Goal: Task Accomplishment & Management: Use online tool/utility

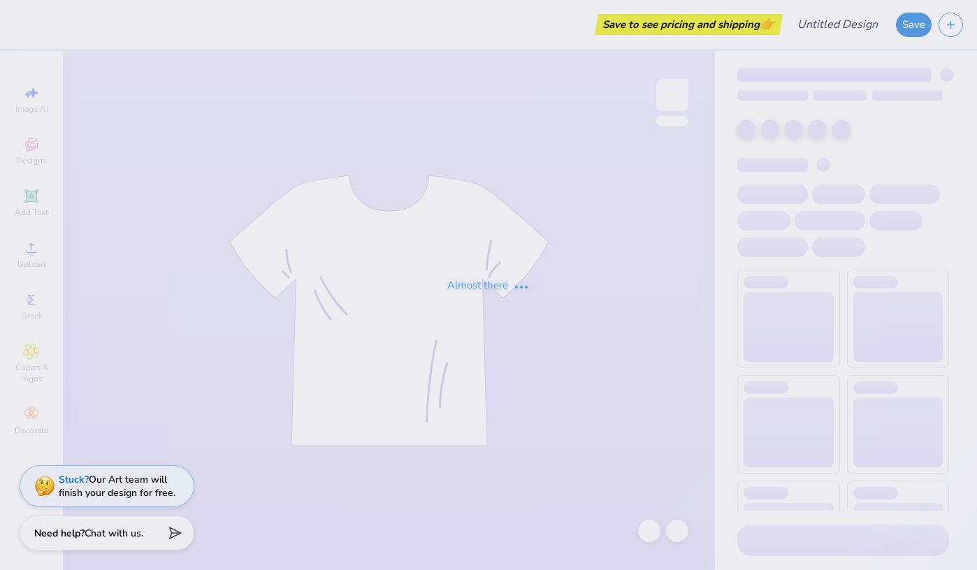
scroll to position [36988, 0]
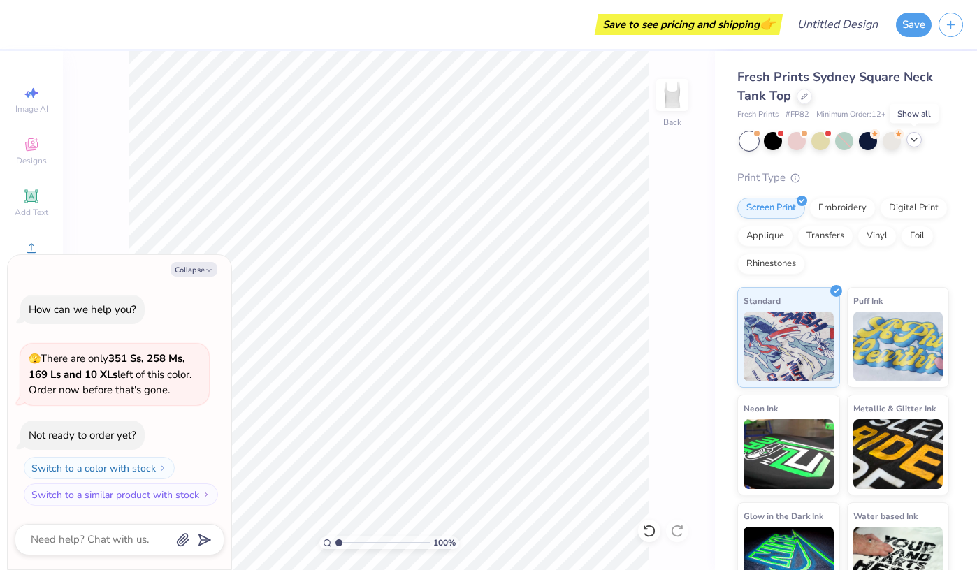
click at [916, 142] on icon at bounding box center [914, 139] width 11 height 11
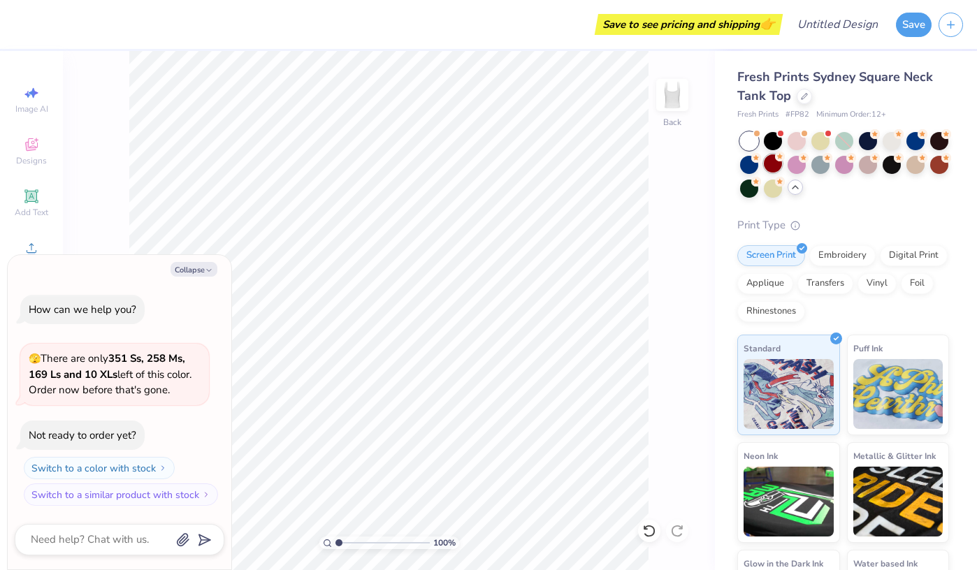
click at [771, 161] on div at bounding box center [773, 163] width 18 height 18
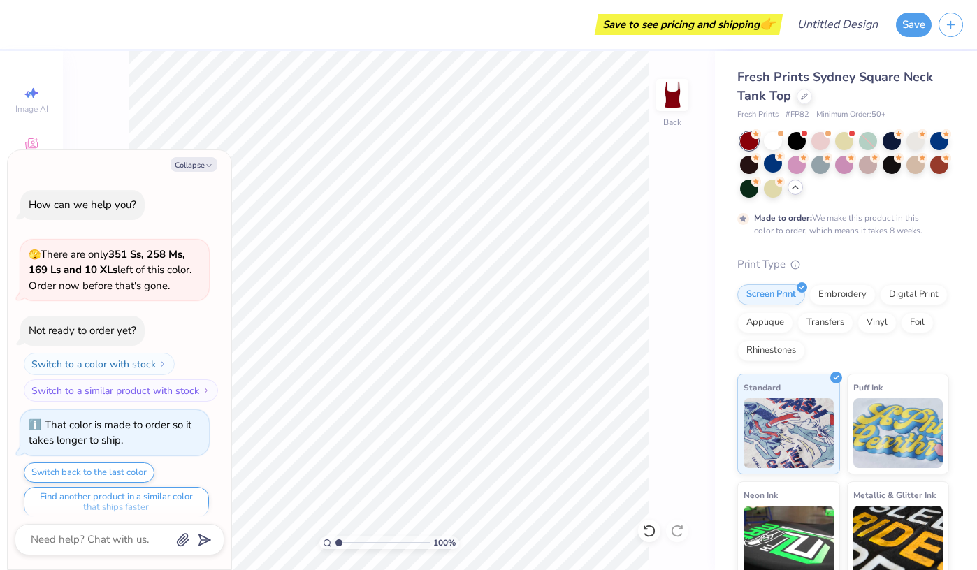
scroll to position [11, 0]
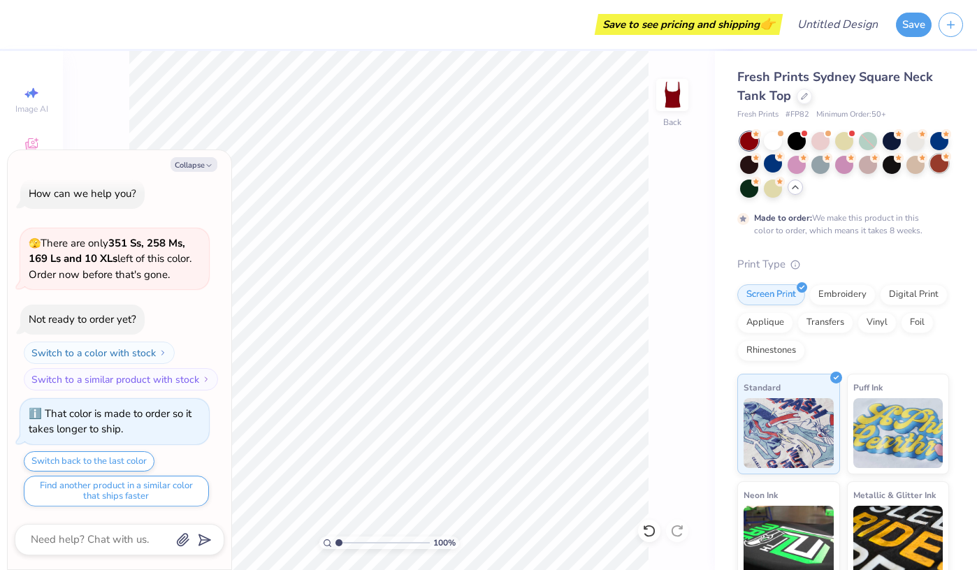
click at [946, 163] on div at bounding box center [939, 163] width 18 height 18
click at [798, 166] on div at bounding box center [797, 163] width 18 height 18
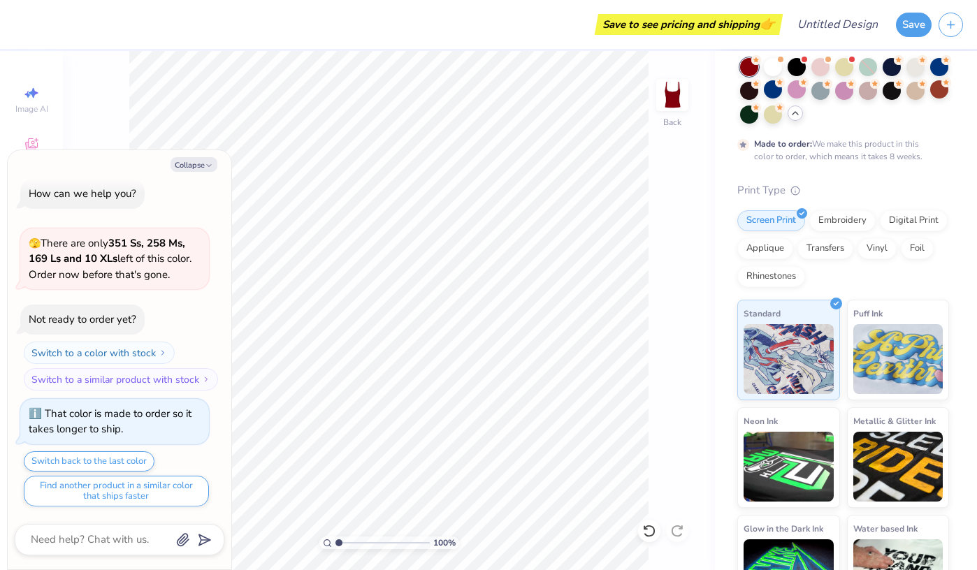
scroll to position [76, 0]
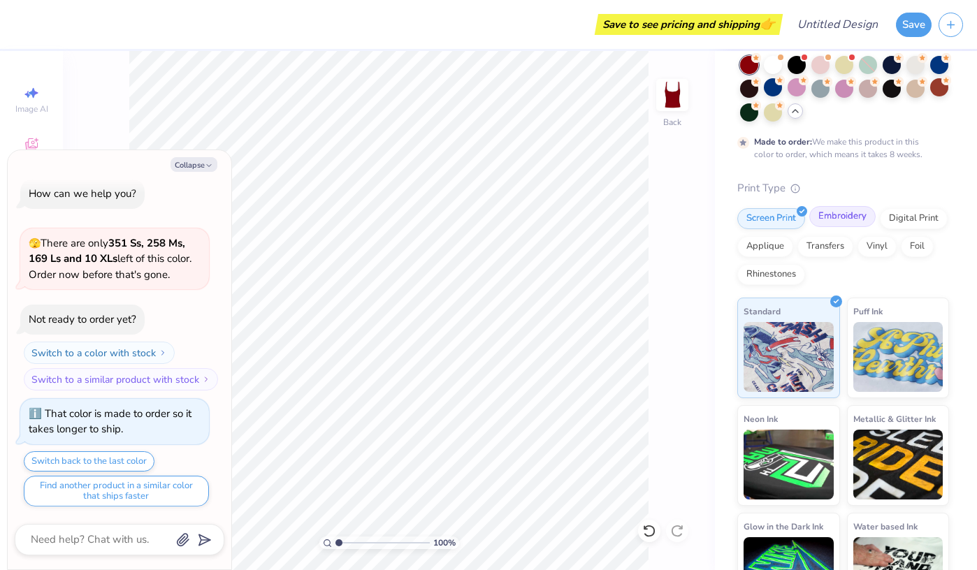
click at [840, 218] on div "Embroidery" at bounding box center [842, 216] width 66 height 21
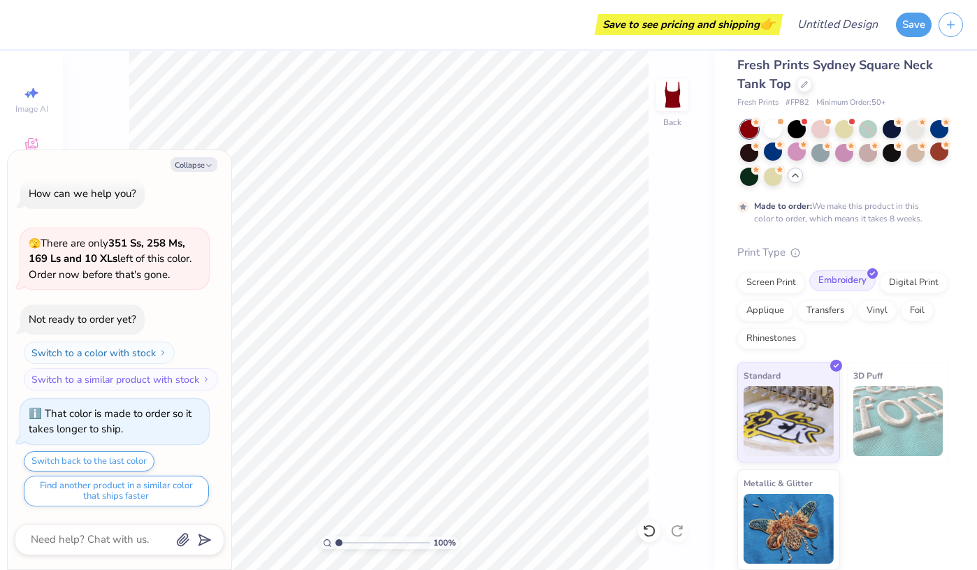
scroll to position [12, 0]
click at [197, 164] on button "Collapse" at bounding box center [194, 164] width 47 height 15
type textarea "x"
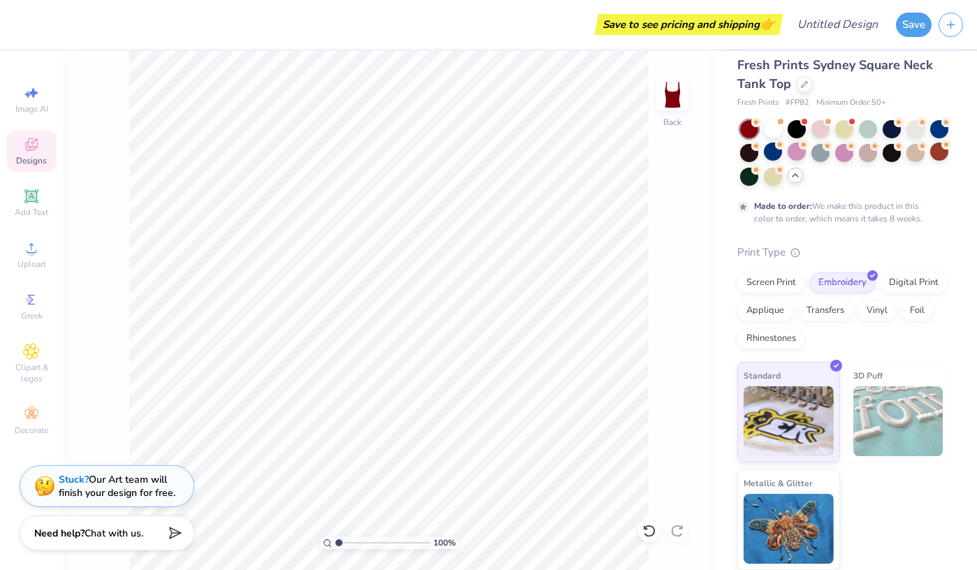
click at [41, 155] on span "Designs" at bounding box center [31, 160] width 31 height 11
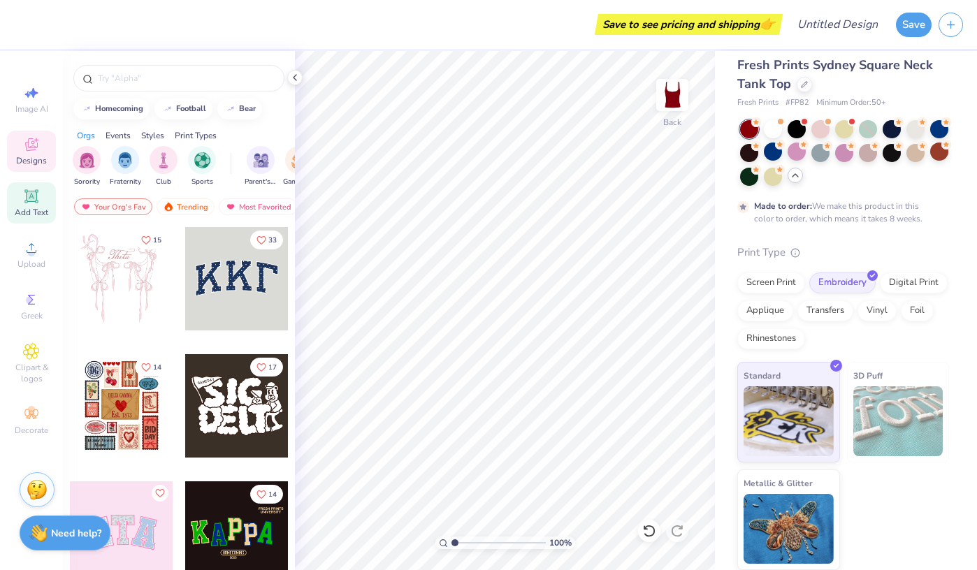
click at [50, 203] on div "Add Text" at bounding box center [31, 202] width 49 height 41
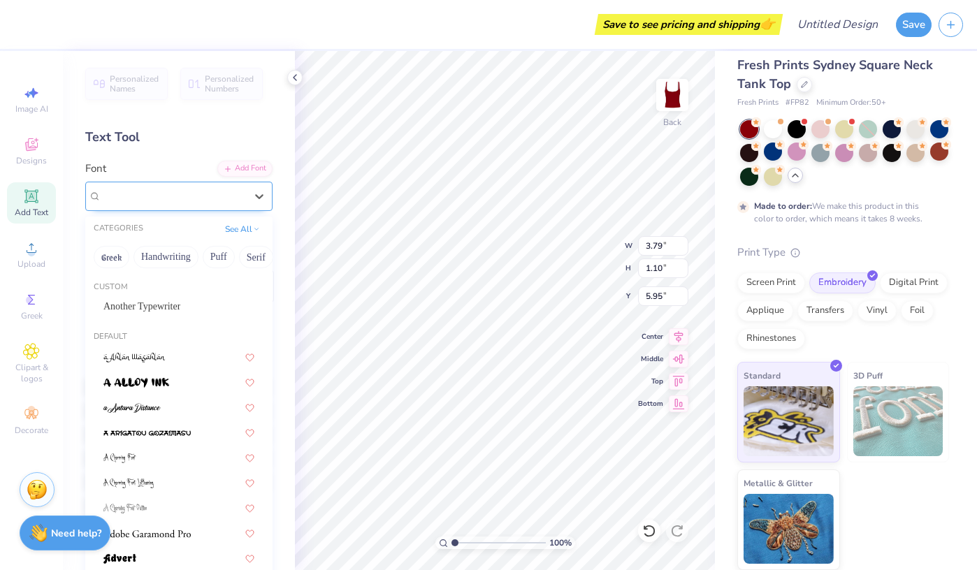
click at [164, 199] on div "Super Dream" at bounding box center [173, 196] width 147 height 22
click at [178, 260] on button "Handwriting" at bounding box center [166, 257] width 65 height 22
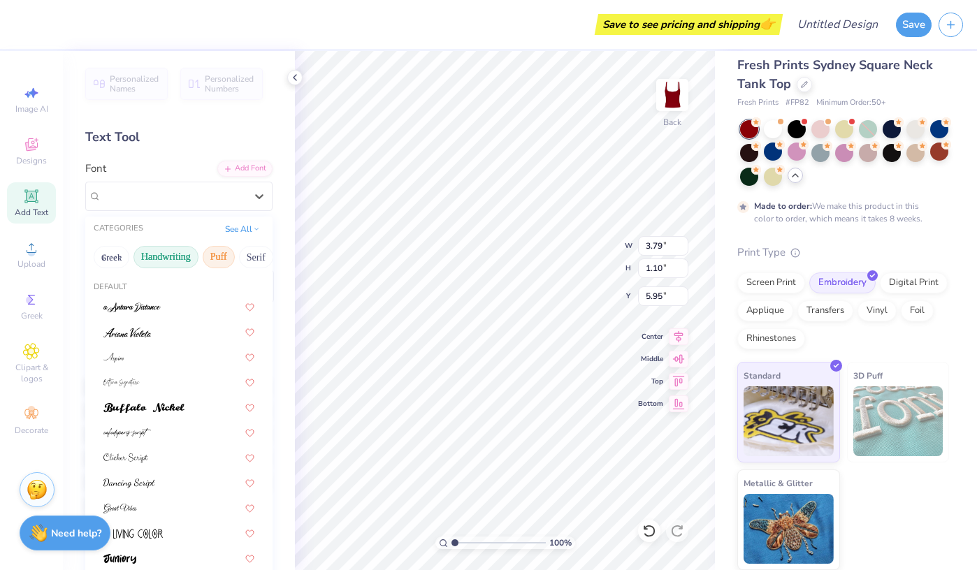
click at [216, 259] on button "Puff" at bounding box center [219, 257] width 32 height 22
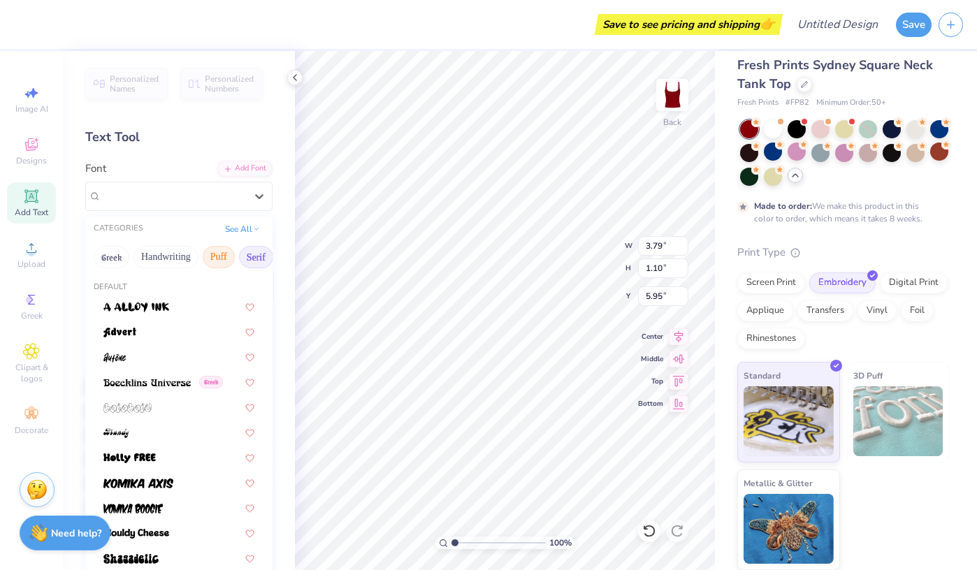
click at [253, 259] on button "Serif" at bounding box center [256, 257] width 34 height 22
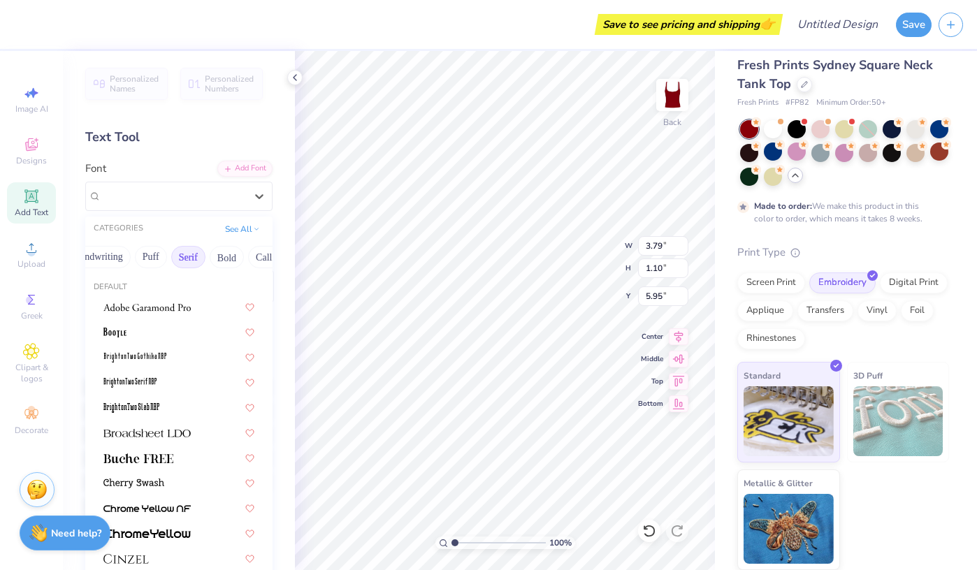
scroll to position [0, 80]
click at [202, 434] on div at bounding box center [178, 432] width 151 height 15
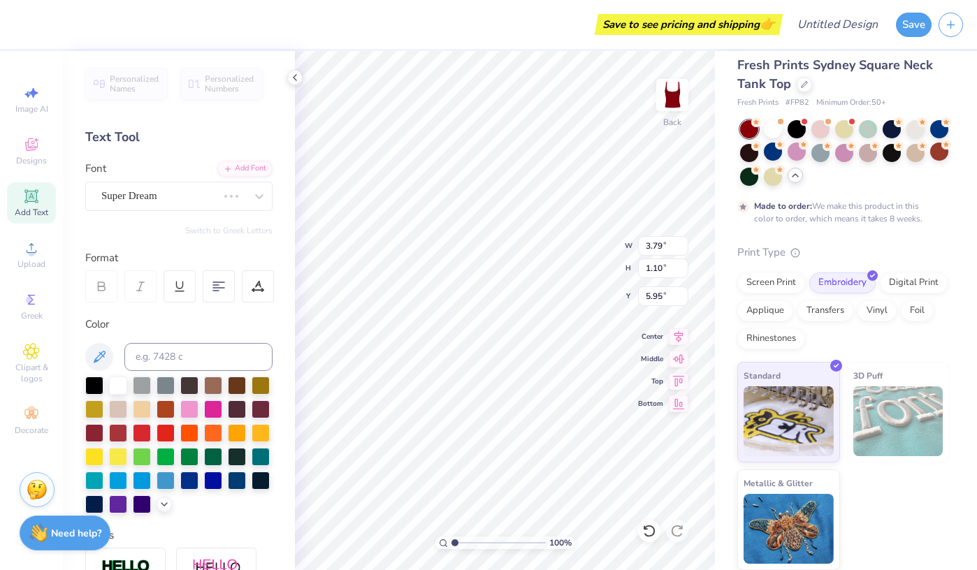
type input "4.22"
type input "1.03"
type input "5.99"
type textarea "TEXT"
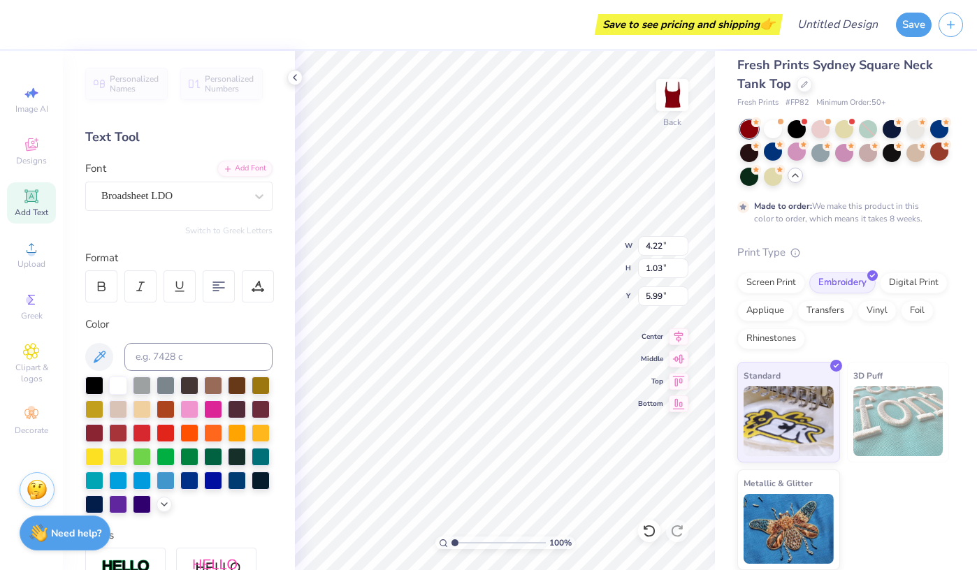
type textarea "Real. Strong. Women"
type input "7.03"
type input "0.64"
type input "6.18"
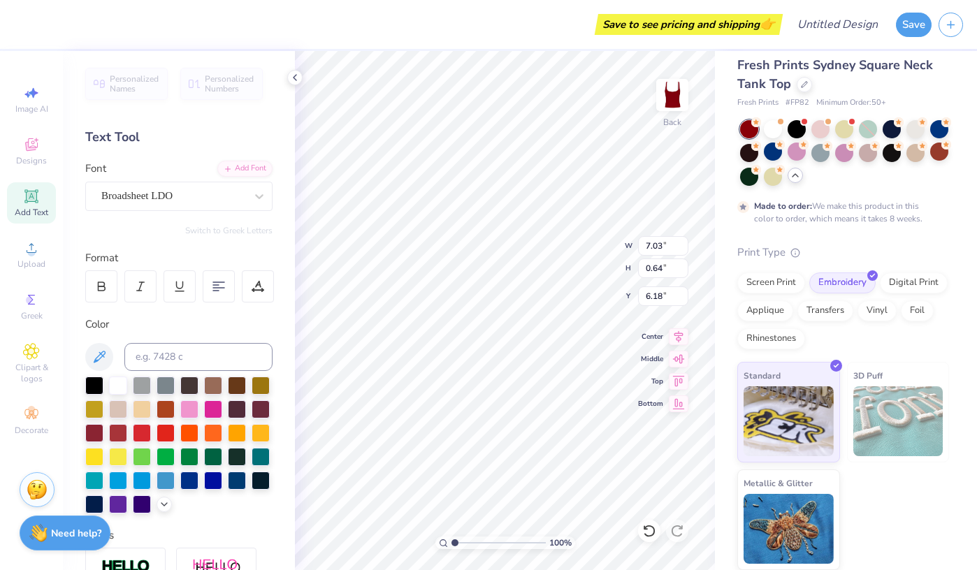
scroll to position [0, 6]
paste textarea "Real. Strong. Women"
type textarea "Real. Strong. Women. Real. Strong. Women. Real. Strong. Women."
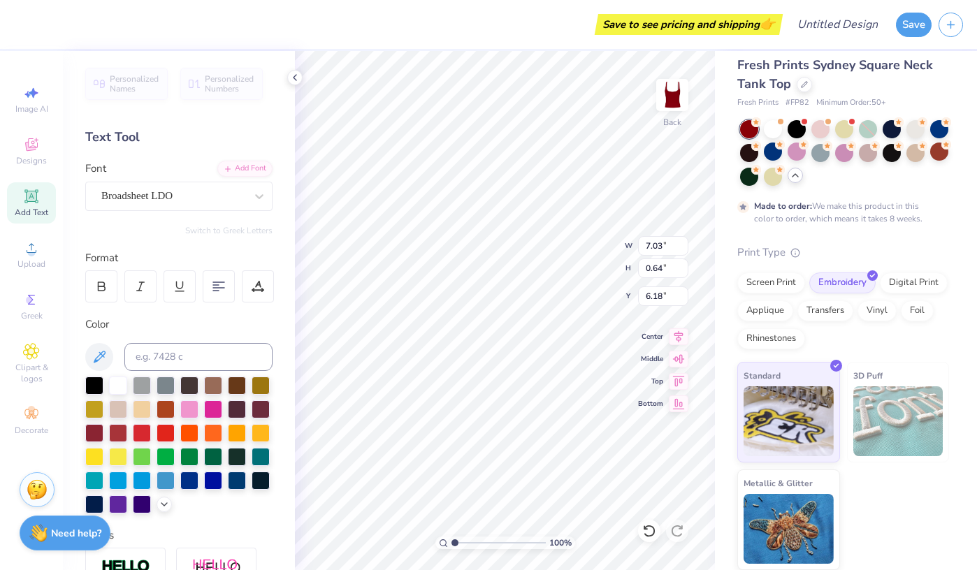
scroll to position [3, 1]
type input "4.00"
type input "1.28"
type input "1.72"
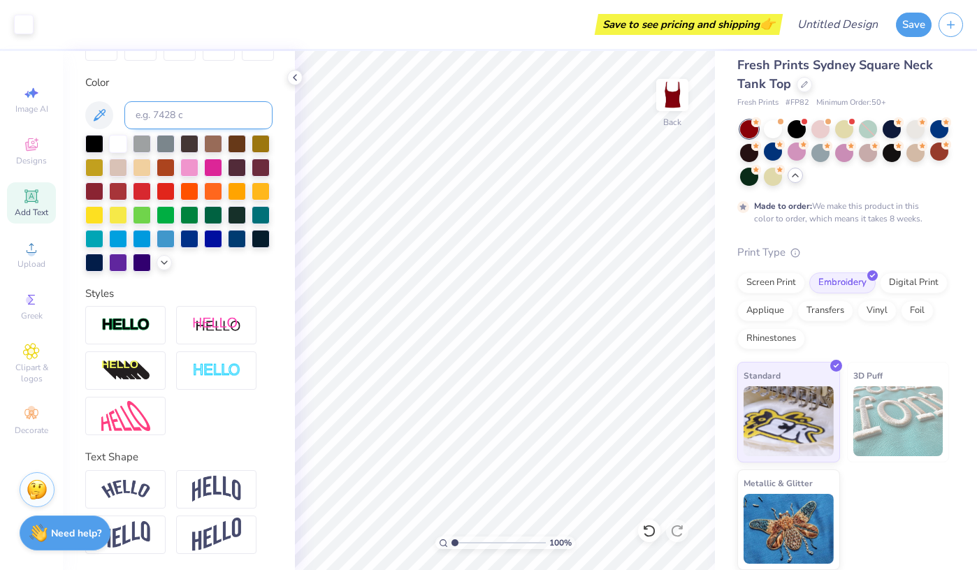
scroll to position [0, 0]
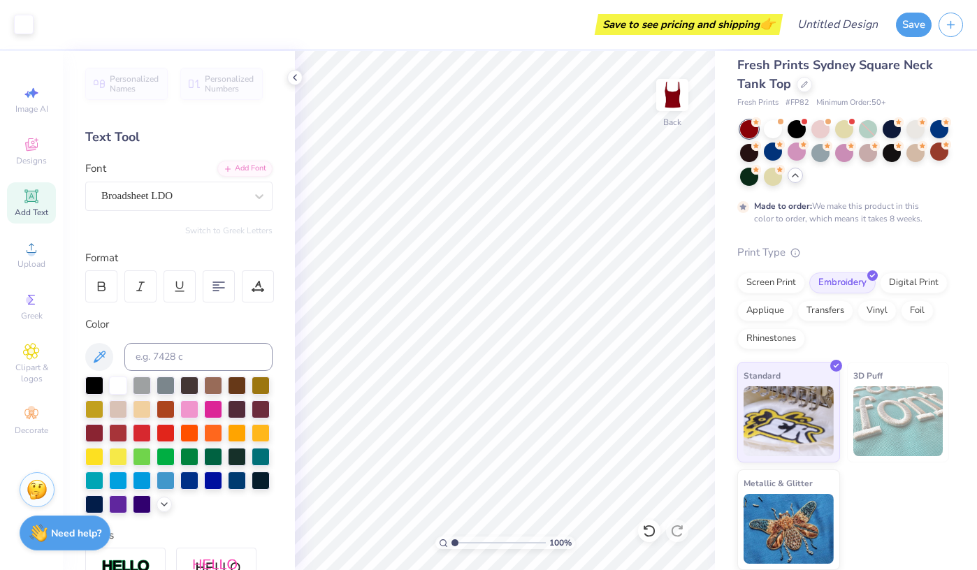
click at [43, 201] on div "Add Text" at bounding box center [31, 202] width 49 height 41
click at [172, 201] on div "Super Dream" at bounding box center [173, 196] width 147 height 22
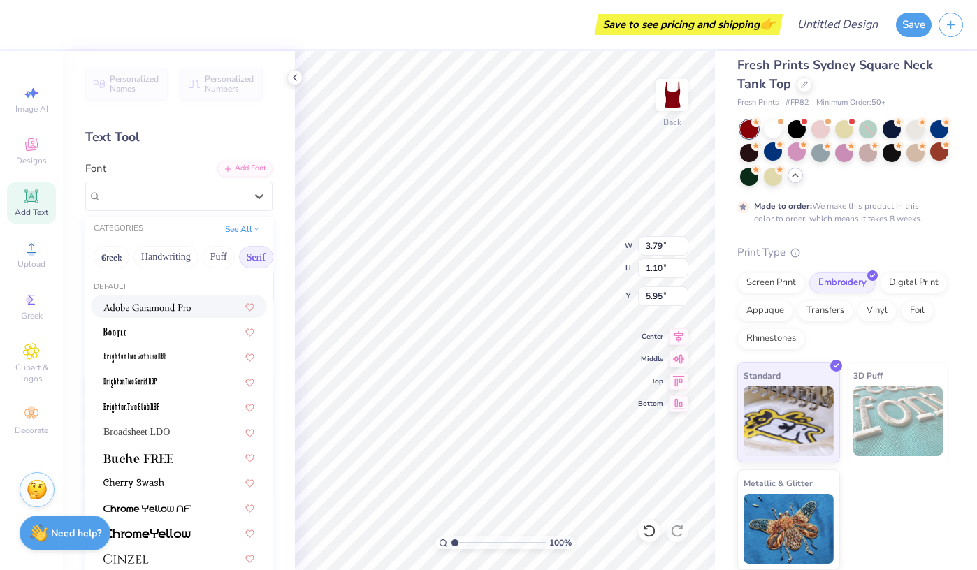
click at [257, 257] on button "Serif" at bounding box center [256, 257] width 34 height 22
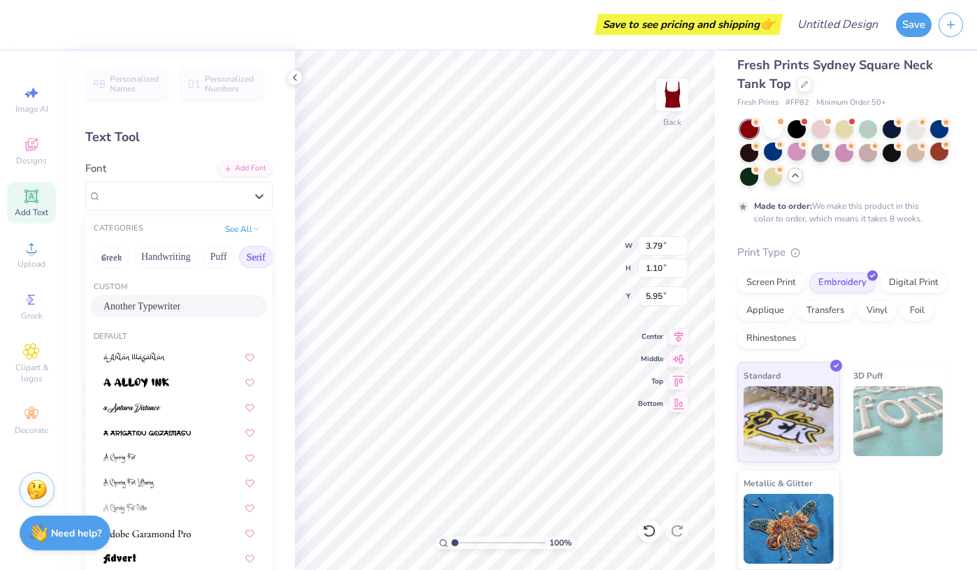
click at [251, 254] on button "Serif" at bounding box center [256, 257] width 34 height 22
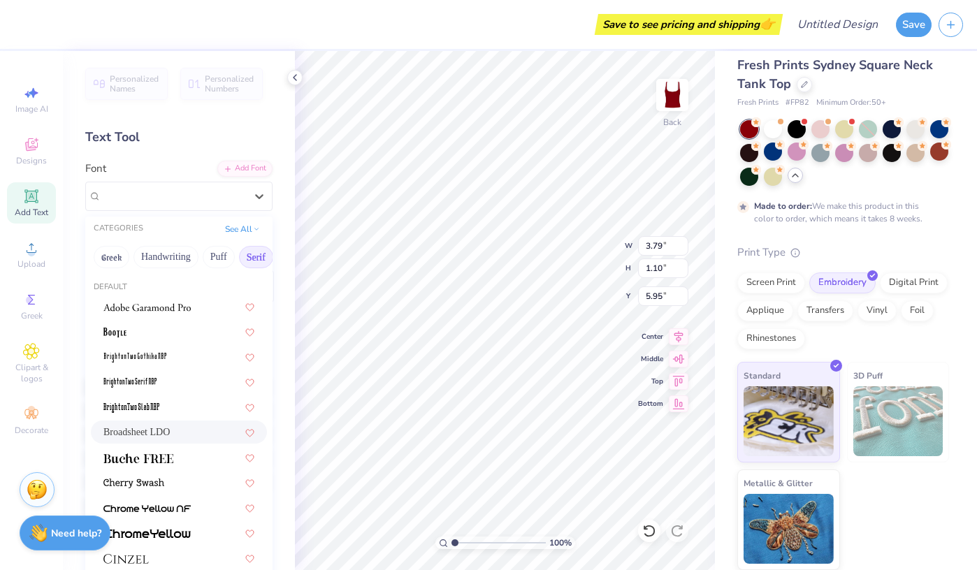
click at [187, 429] on div "Broadsheet LDO" at bounding box center [178, 432] width 151 height 15
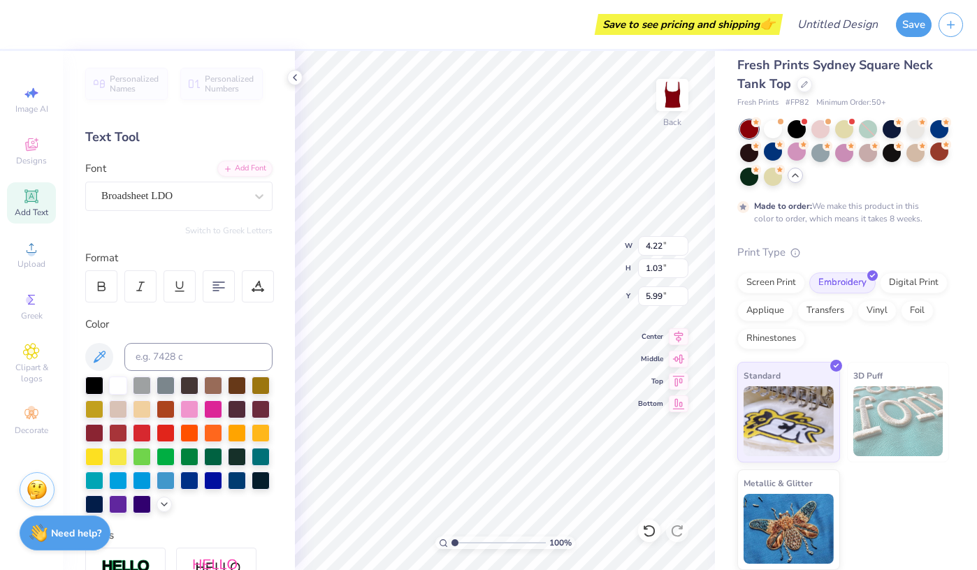
type input "4.22"
type input "1.03"
type input "5.99"
type textarea "Alpha Chi"
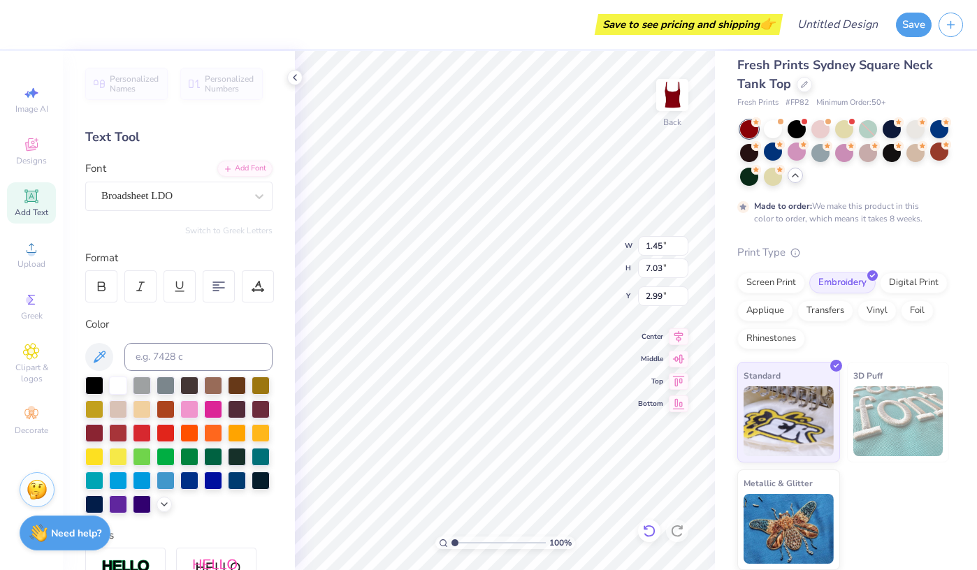
type input "1.45"
type input "7.03"
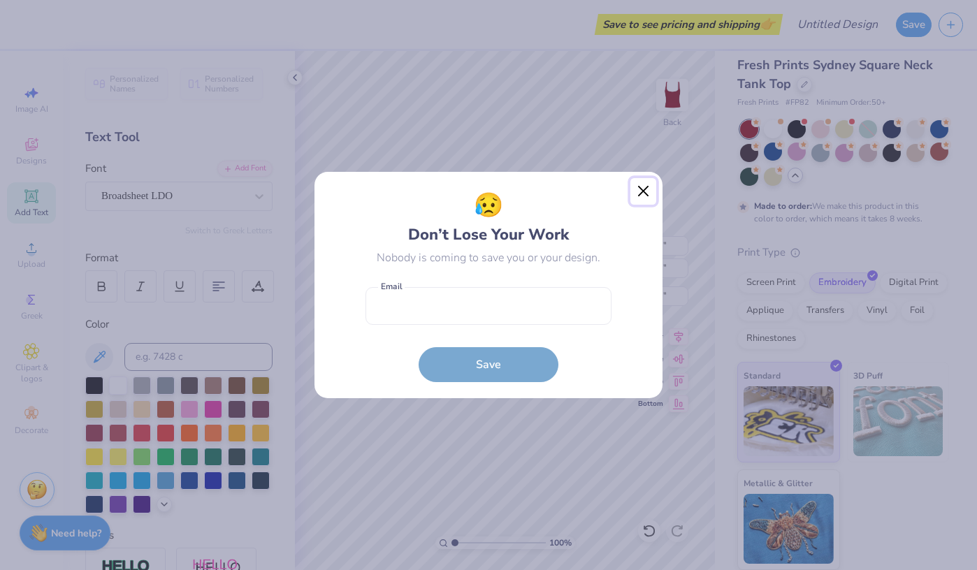
click at [636, 196] on button "Close" at bounding box center [644, 191] width 27 height 27
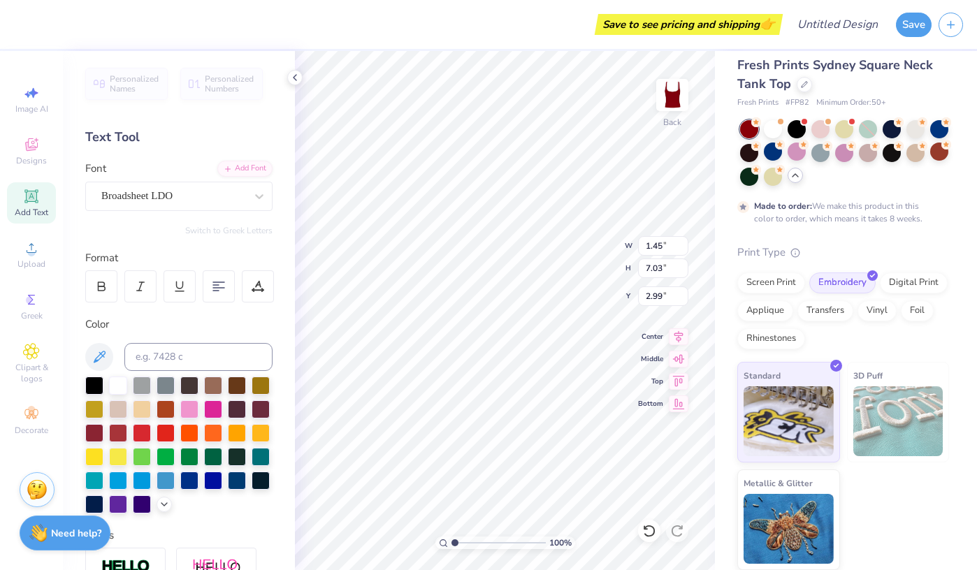
type input "5.47"
type textarea "Alpha Chi"
click at [770, 135] on div at bounding box center [773, 128] width 18 height 18
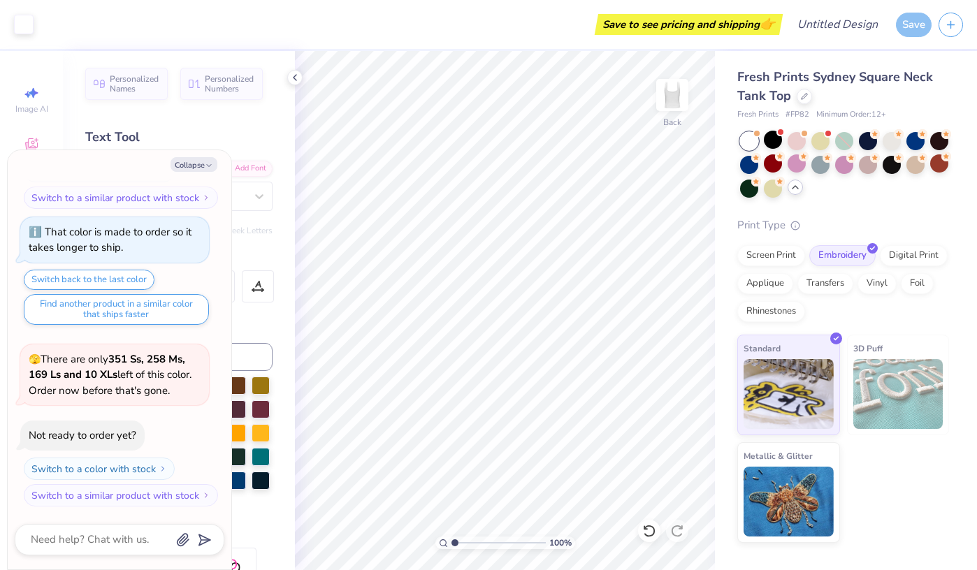
scroll to position [263, 0]
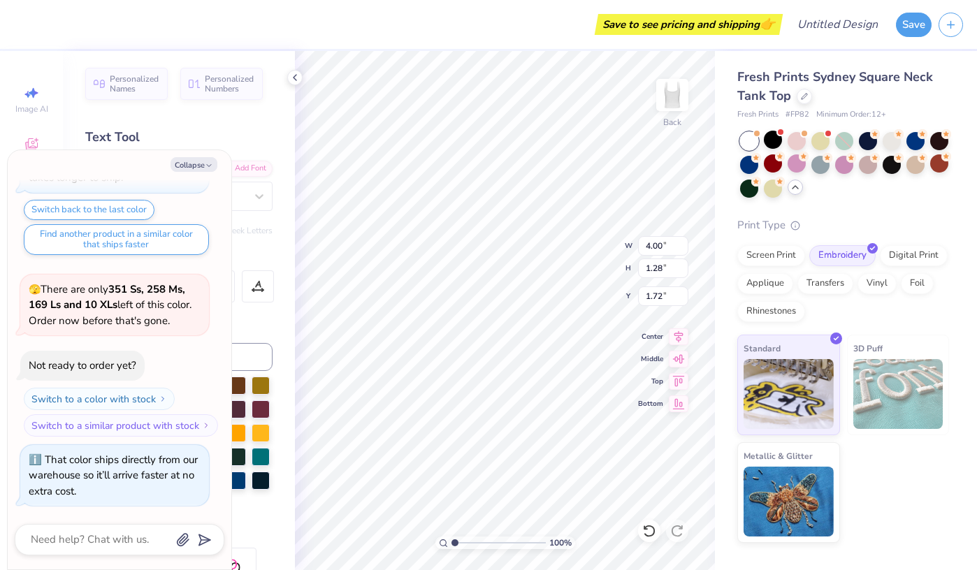
click at [252, 247] on div "Personalized Names Personalized Numbers Text Tool Add Font Font Broadsheet LDO …" at bounding box center [179, 310] width 232 height 519
click at [196, 165] on button "Collapse" at bounding box center [194, 164] width 47 height 15
type textarea "x"
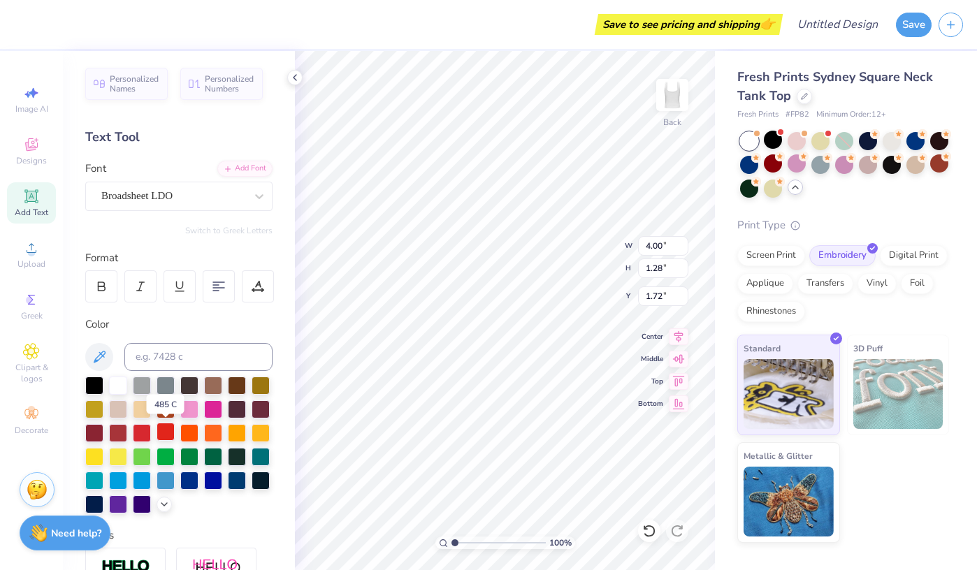
click at [164, 433] on div at bounding box center [166, 432] width 18 height 18
type input "3.02"
type input "4.31"
type input "6.83"
click at [167, 426] on div at bounding box center [166, 432] width 18 height 18
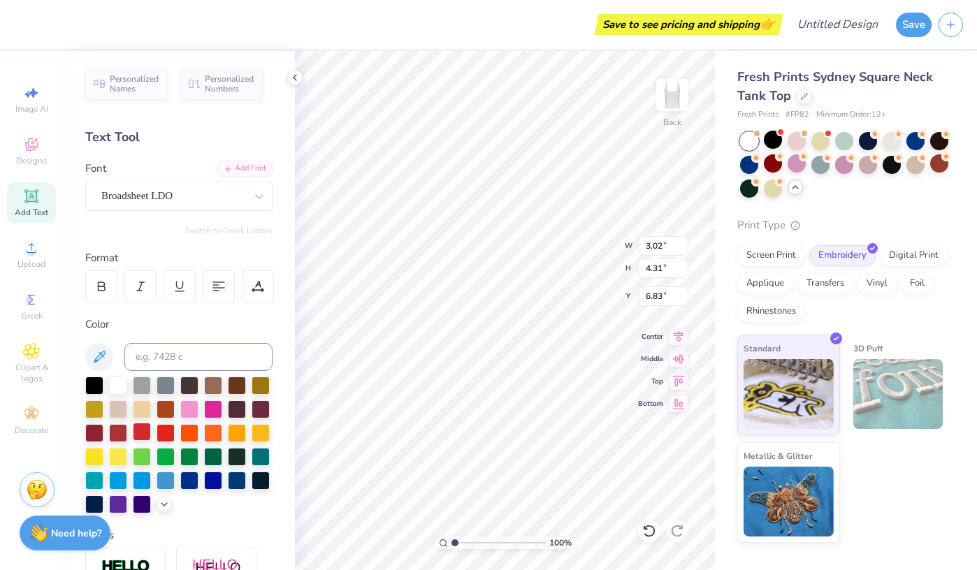
click at [147, 429] on div at bounding box center [142, 432] width 18 height 18
type input "4.00"
type input "1.28"
type input "1.72"
click at [141, 434] on div at bounding box center [142, 432] width 18 height 18
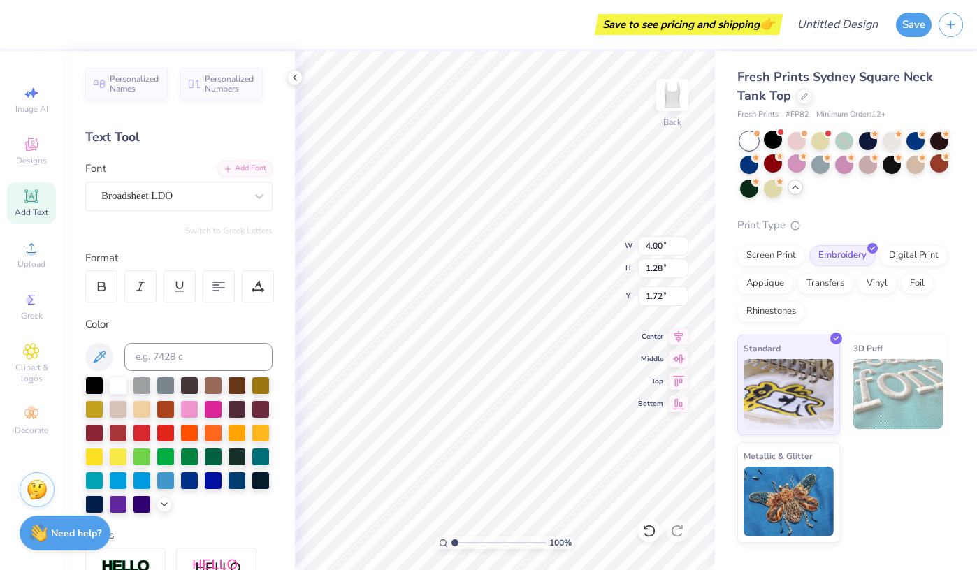
type input "4.19"
type input "1.34"
click at [115, 429] on div at bounding box center [118, 432] width 18 height 18
type input "4.19"
type input "1.34"
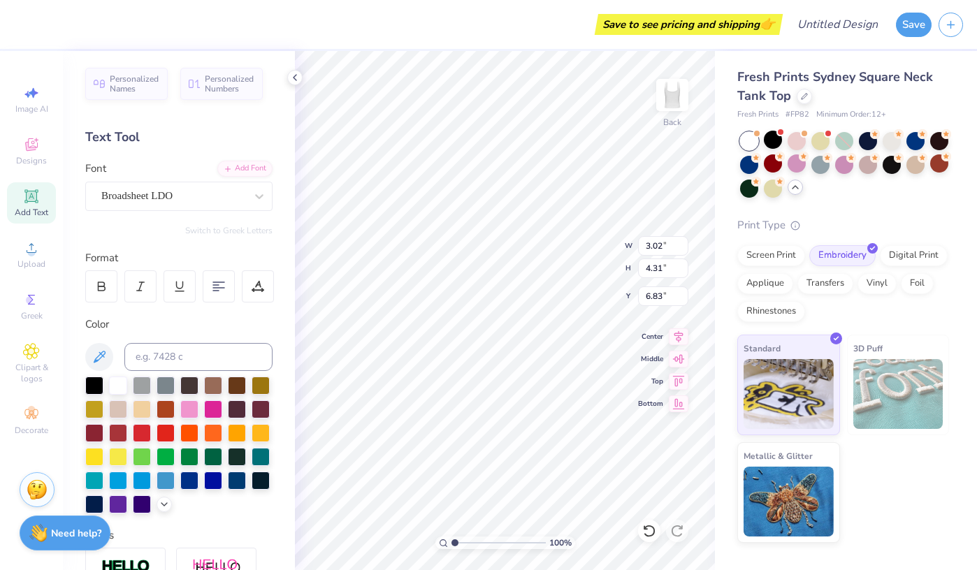
type input "1.72"
click at [122, 430] on div at bounding box center [118, 432] width 18 height 18
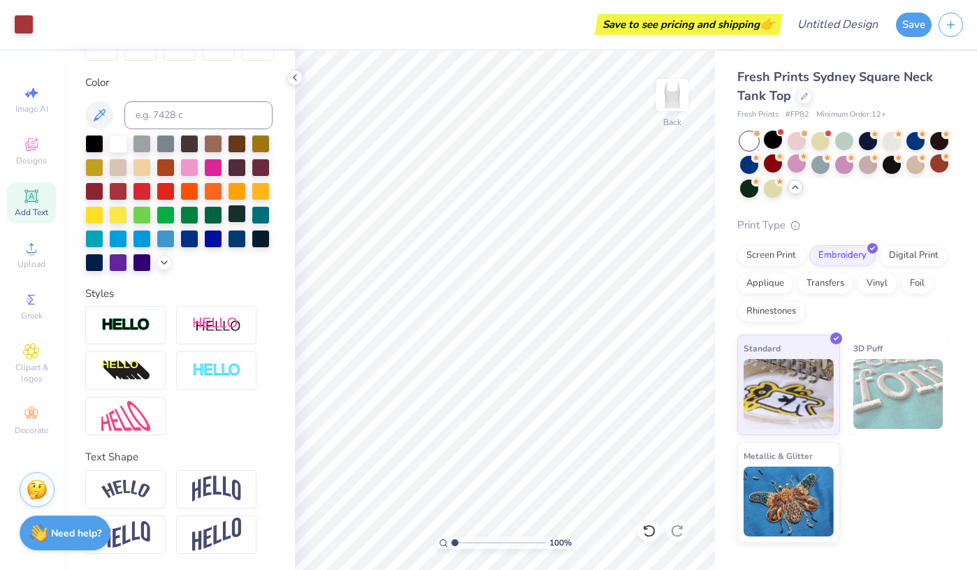
scroll to position [0, 0]
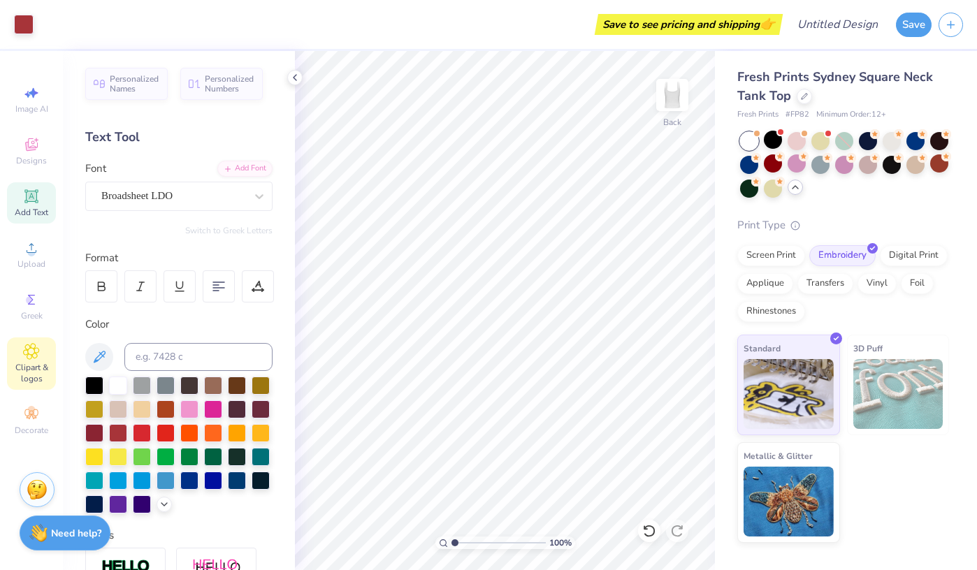
click at [33, 348] on icon at bounding box center [31, 351] width 7 height 7
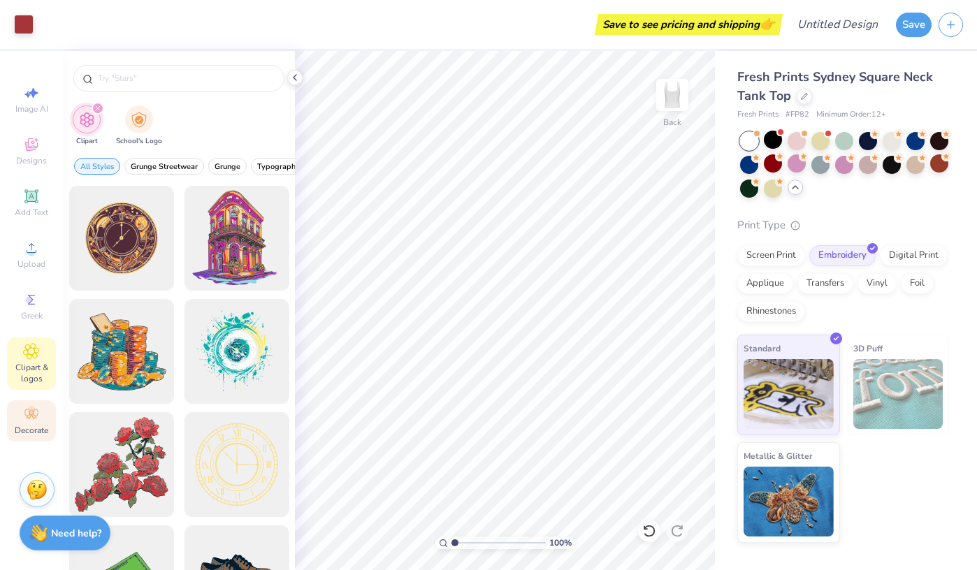
click at [34, 419] on icon at bounding box center [30, 415] width 13 height 10
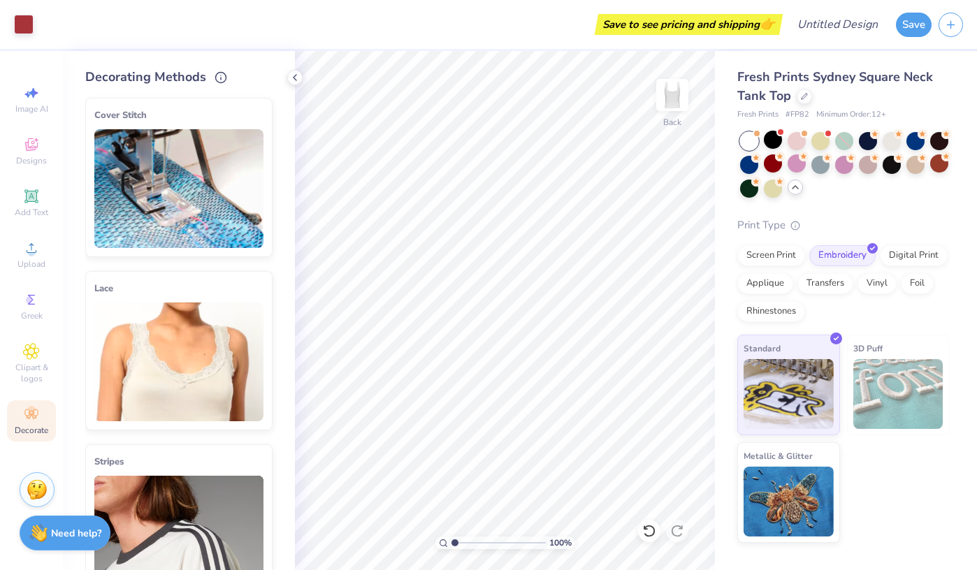
click at [191, 170] on img at bounding box center [178, 188] width 169 height 119
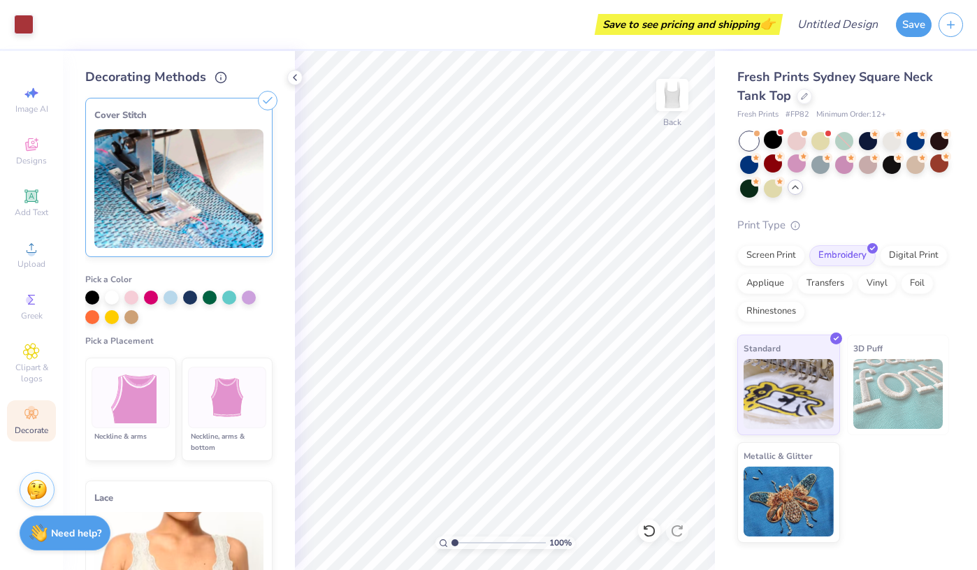
click at [150, 410] on img at bounding box center [131, 398] width 52 height 52
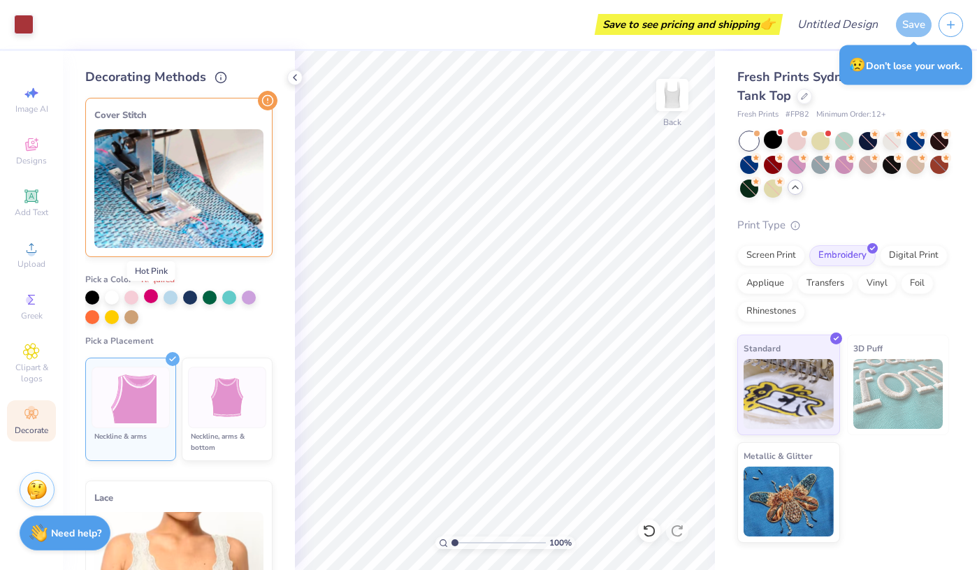
click at [150, 299] on div at bounding box center [151, 296] width 14 height 14
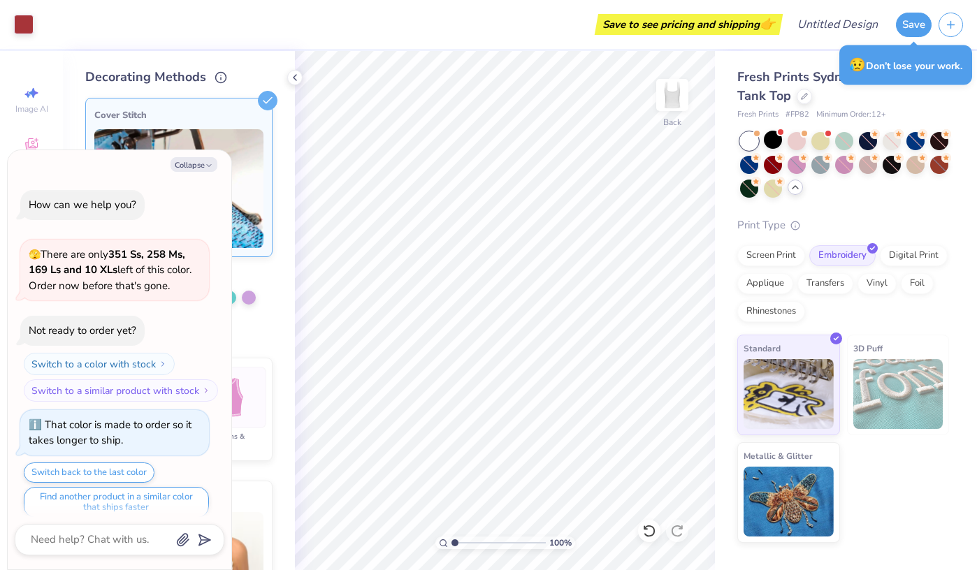
scroll to position [363, 0]
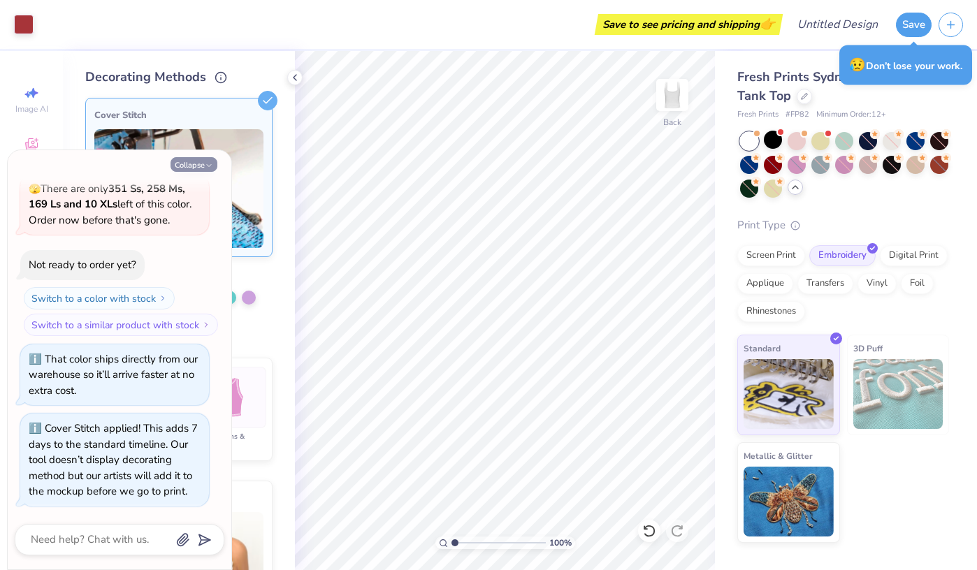
click at [201, 168] on button "Collapse" at bounding box center [194, 164] width 47 height 15
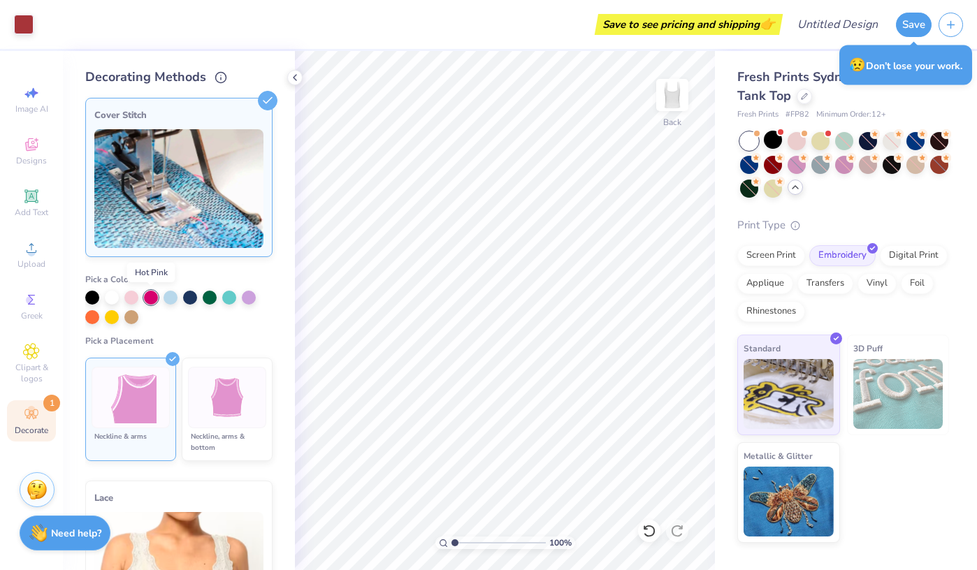
click at [147, 298] on div at bounding box center [151, 298] width 14 height 14
click at [772, 164] on div at bounding box center [773, 165] width 18 height 18
click at [230, 405] on img at bounding box center [227, 398] width 52 height 52
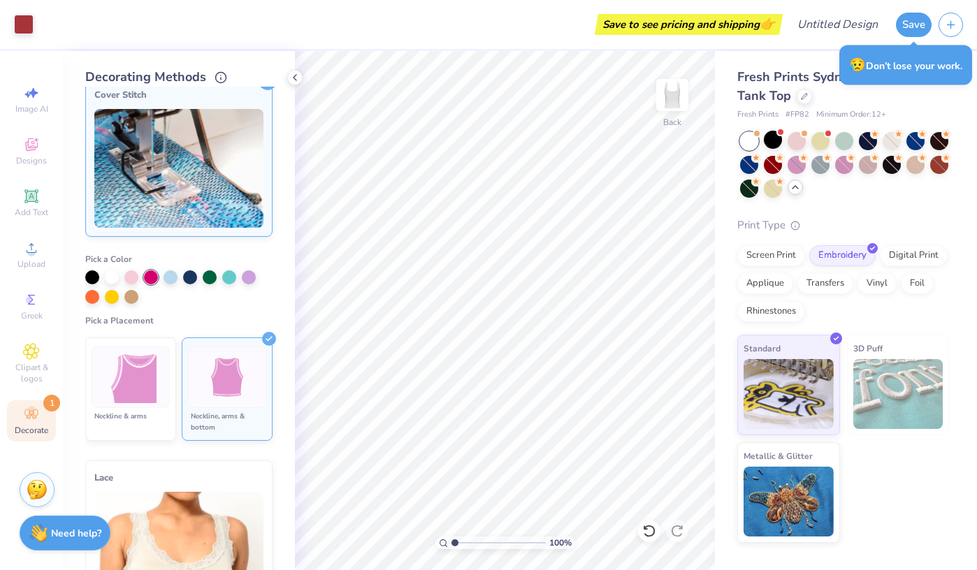
scroll to position [0, 0]
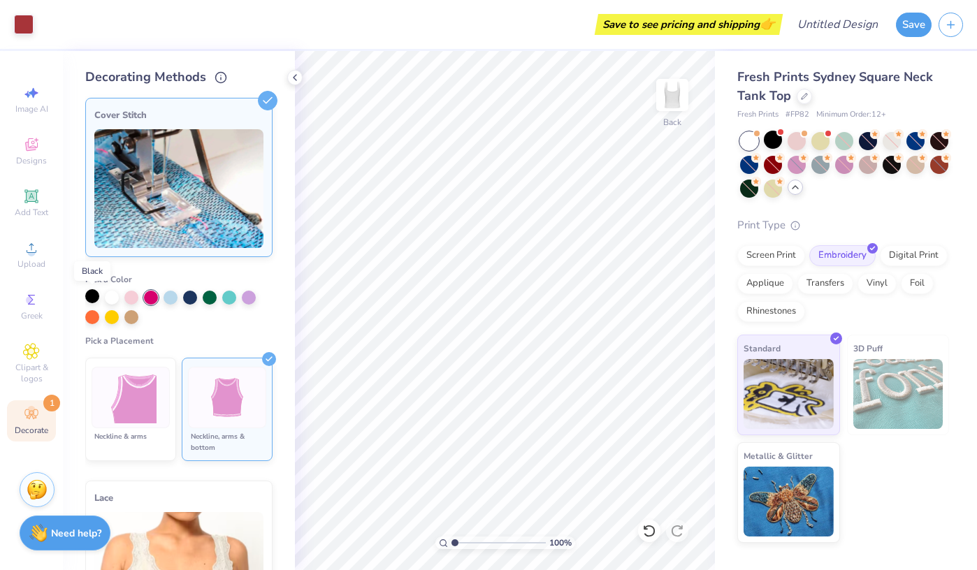
click at [99, 297] on div at bounding box center [92, 296] width 14 height 14
click at [204, 138] on img at bounding box center [178, 188] width 169 height 119
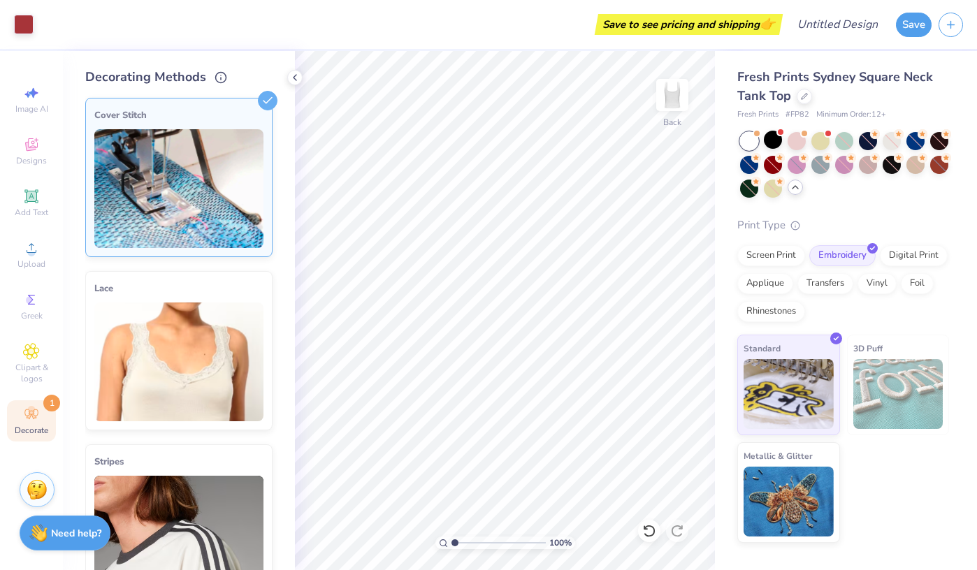
click at [164, 350] on img at bounding box center [178, 362] width 169 height 119
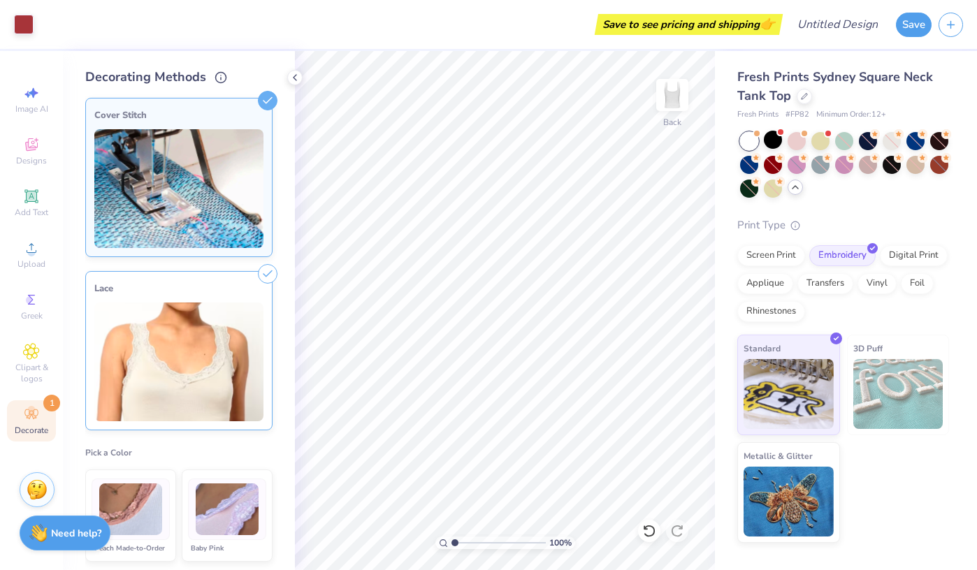
click at [224, 530] on img at bounding box center [227, 510] width 63 height 52
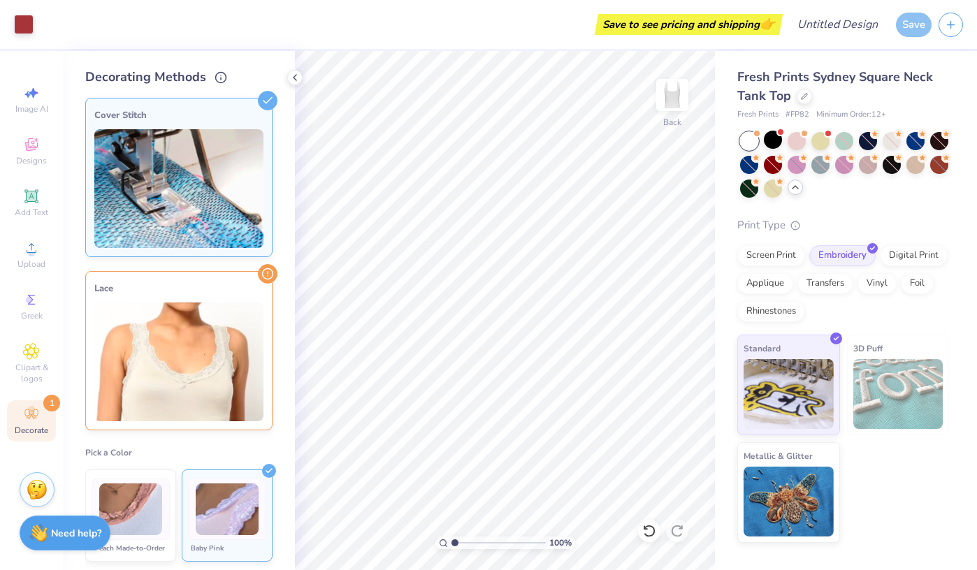
click at [150, 501] on img at bounding box center [130, 510] width 63 height 52
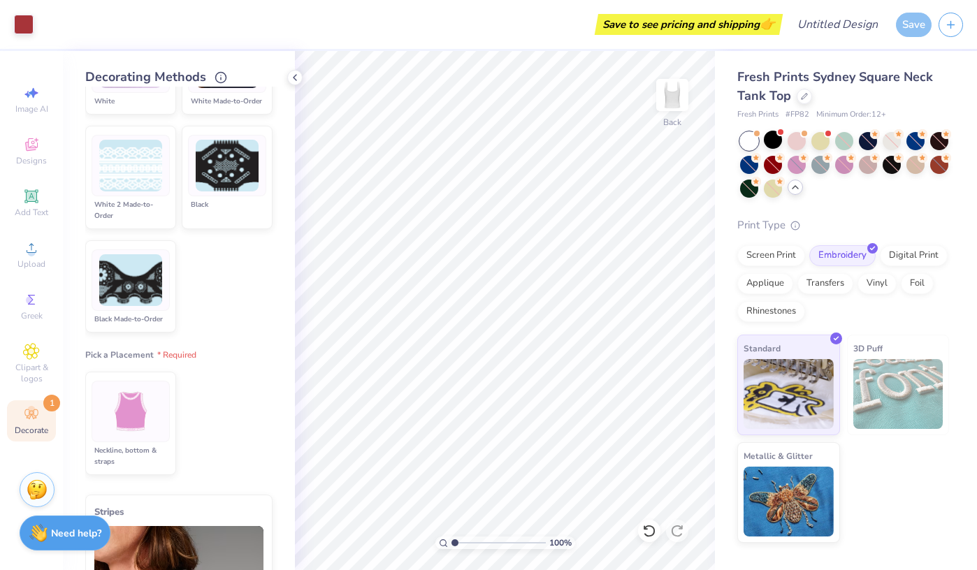
scroll to position [560, 0]
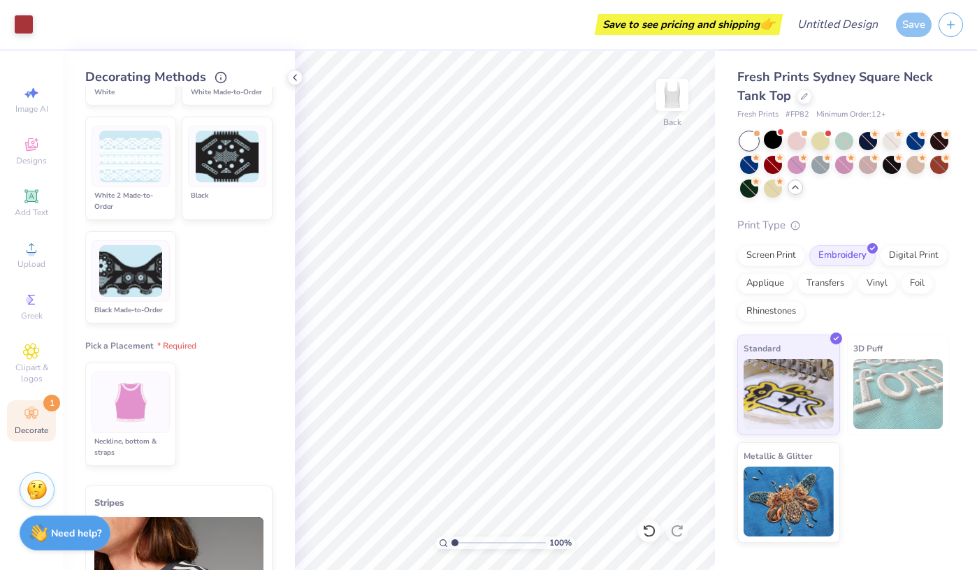
click at [141, 387] on img at bounding box center [131, 403] width 52 height 52
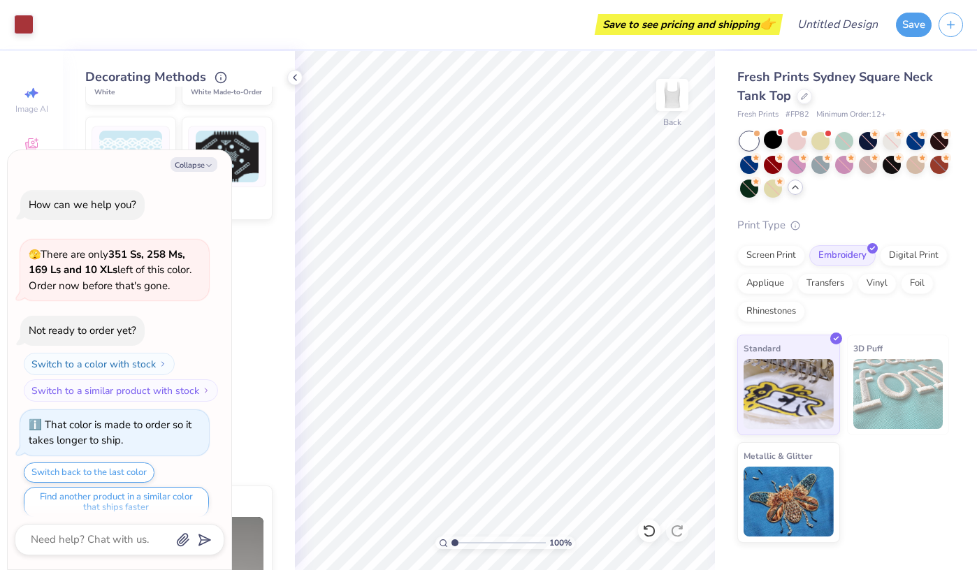
scroll to position [465, 0]
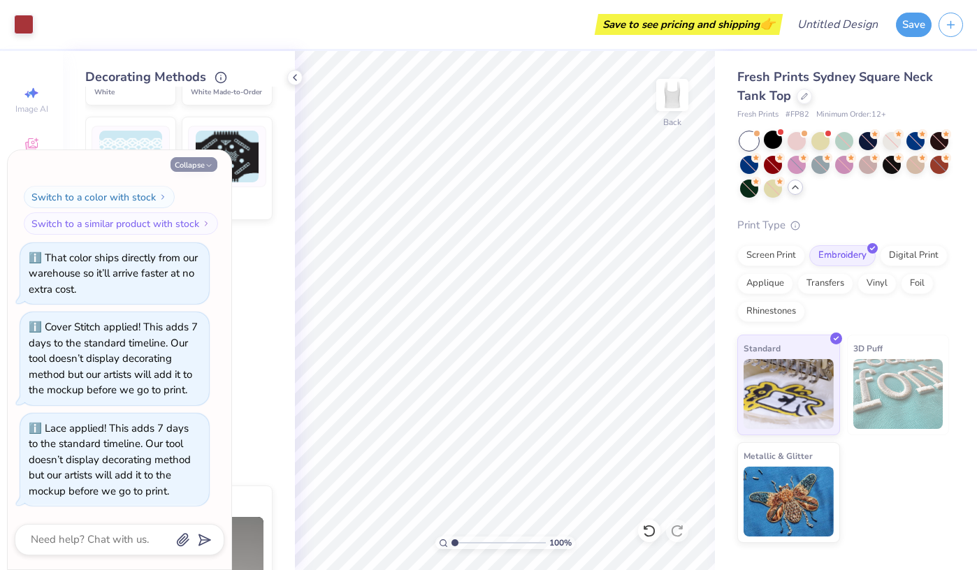
click at [205, 166] on icon "button" at bounding box center [209, 165] width 8 height 8
type textarea "x"
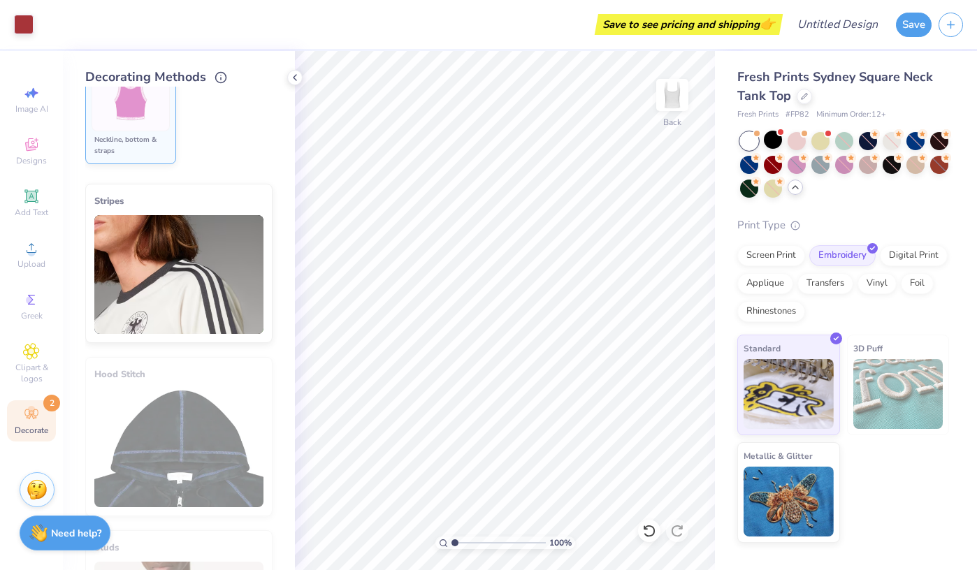
scroll to position [977, 0]
